Goal: Understand process/instructions: Learn how to perform a task or action

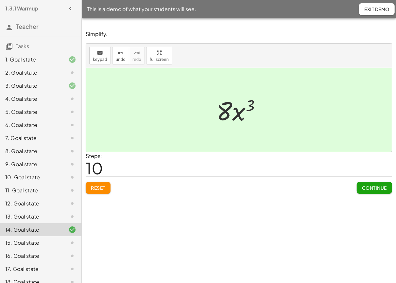
scroll to position [47, 0]
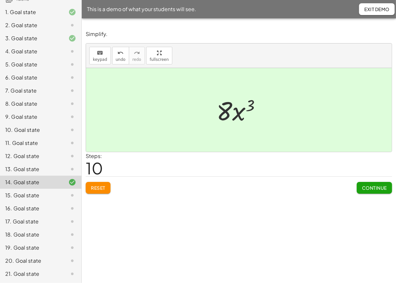
click at [308, 26] on div "Simplify. keyboard keypad undo undo redo redo fullscreen · ( · 2 · x ) · ( · 2 …" at bounding box center [239, 111] width 314 height 171
click at [371, 8] on span "Exit Demo" at bounding box center [376, 9] width 25 height 6
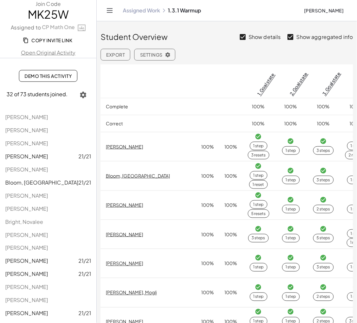
click at [29, 78] on span "Demo This Activity" at bounding box center [48, 76] width 47 height 6
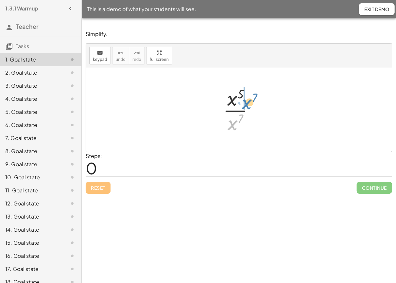
drag, startPoint x: 233, startPoint y: 123, endPoint x: 247, endPoint y: 102, distance: 25.2
click at [247, 102] on div at bounding box center [241, 110] width 43 height 50
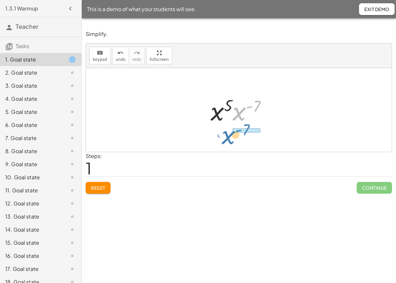
drag, startPoint x: 242, startPoint y: 111, endPoint x: 232, endPoint y: 134, distance: 25.9
click at [245, 127] on div at bounding box center [241, 110] width 64 height 50
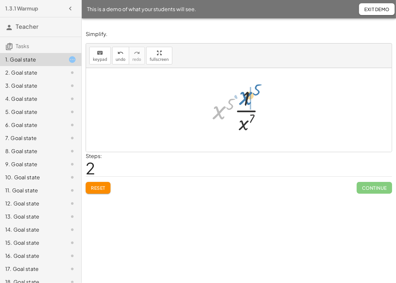
drag, startPoint x: 221, startPoint y: 111, endPoint x: 248, endPoint y: 97, distance: 29.9
click at [248, 97] on div at bounding box center [241, 110] width 64 height 50
drag, startPoint x: 233, startPoint y: 100, endPoint x: 246, endPoint y: 127, distance: 29.5
click at [246, 127] on div at bounding box center [241, 110] width 43 height 50
drag, startPoint x: 237, startPoint y: 124, endPoint x: 231, endPoint y: 103, distance: 21.7
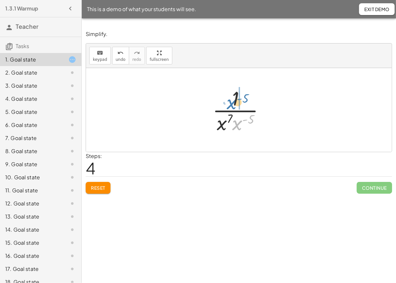
click at [231, 103] on div at bounding box center [241, 110] width 64 height 50
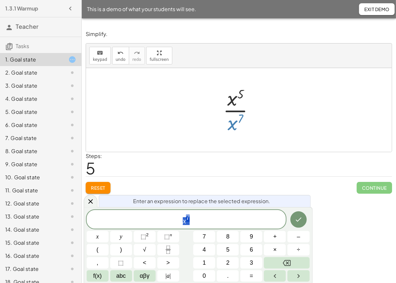
drag, startPoint x: 233, startPoint y: 126, endPoint x: 235, endPoint y: 111, distance: 14.8
click at [234, 111] on div at bounding box center [241, 110] width 43 height 50
drag, startPoint x: 233, startPoint y: 125, endPoint x: 246, endPoint y: 124, distance: 12.5
click at [246, 124] on div at bounding box center [241, 110] width 43 height 50
click at [92, 199] on icon at bounding box center [91, 202] width 8 height 8
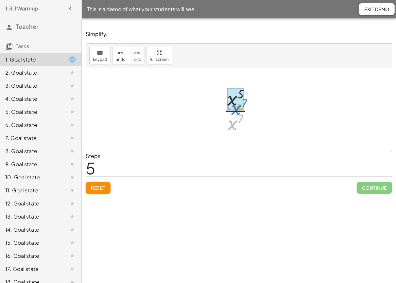
drag, startPoint x: 233, startPoint y: 123, endPoint x: 236, endPoint y: 107, distance: 15.8
drag, startPoint x: 229, startPoint y: 113, endPoint x: 233, endPoint y: 130, distance: 17.0
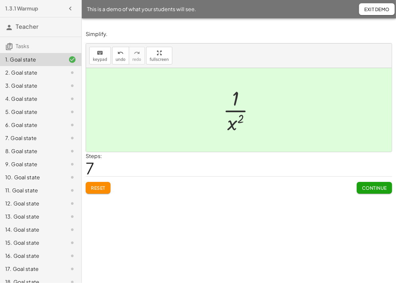
click at [29, 201] on div "12. Goal state" at bounding box center [31, 203] width 53 height 8
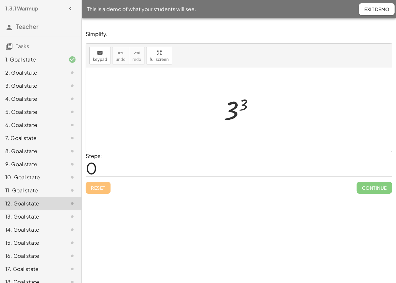
click at [100, 193] on div "Reset Continue" at bounding box center [239, 184] width 306 height 17
click at [99, 189] on div "Reset Continue" at bounding box center [239, 184] width 306 height 17
click at [17, 211] on div "13. Goal state" at bounding box center [40, 216] width 81 height 13
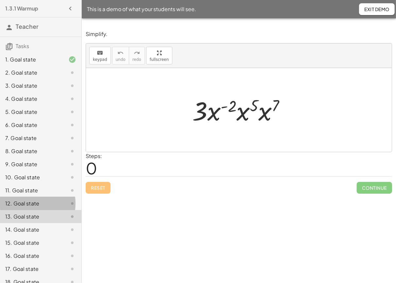
click at [25, 201] on div "12. Goal state" at bounding box center [31, 203] width 53 height 8
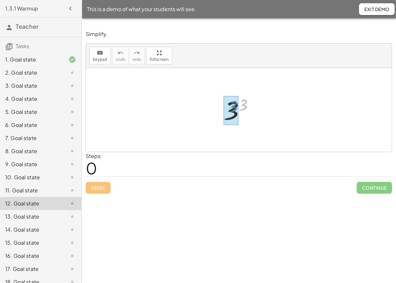
drag, startPoint x: 241, startPoint y: 109, endPoint x: 231, endPoint y: 110, distance: 10.3
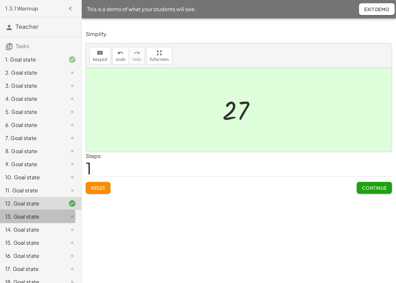
click at [29, 218] on div "13. Goal state" at bounding box center [31, 217] width 53 height 8
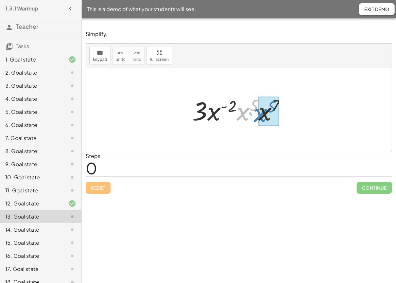
drag, startPoint x: 245, startPoint y: 115, endPoint x: 262, endPoint y: 117, distance: 17.4
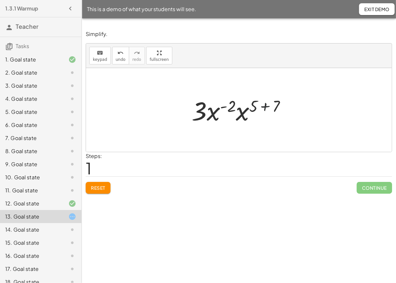
click at [264, 107] on div at bounding box center [241, 110] width 106 height 34
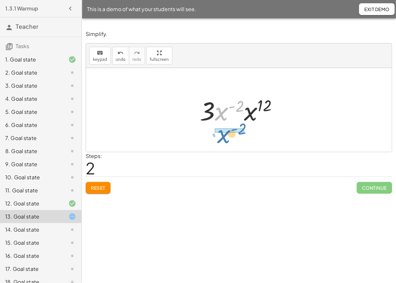
drag, startPoint x: 223, startPoint y: 113, endPoint x: 225, endPoint y: 136, distance: 22.7
click at [225, 136] on div "· 3 · x ( - 2 ) · x 5 · x 7 · 3 · x ( - 2 ) · x ( + 5 + 7 ) · x ( - 2 ) · 3 · x…" at bounding box center [239, 110] width 306 height 84
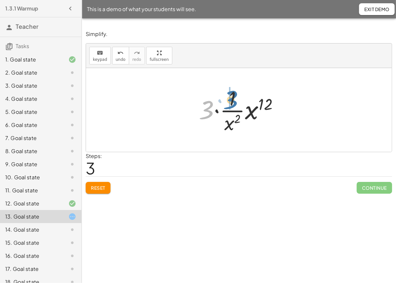
drag, startPoint x: 207, startPoint y: 107, endPoint x: 232, endPoint y: 97, distance: 27.1
click at [232, 97] on div at bounding box center [242, 110] width 92 height 50
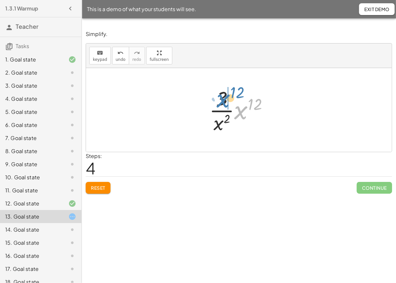
drag, startPoint x: 242, startPoint y: 115, endPoint x: 225, endPoint y: 104, distance: 21.2
click at [225, 104] on div at bounding box center [241, 110] width 71 height 50
drag, startPoint x: 233, startPoint y: 129, endPoint x: 236, endPoint y: 107, distance: 21.5
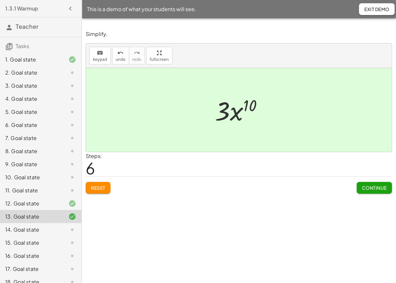
click at [372, 8] on span "Exit Demo" at bounding box center [376, 9] width 25 height 6
